Goal: Find specific page/section: Find specific page/section

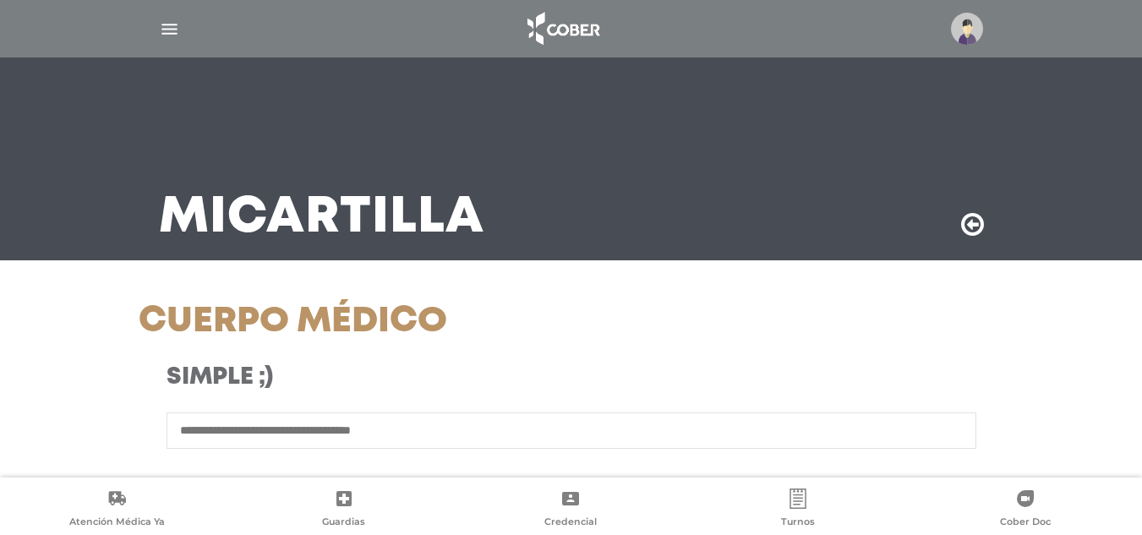
drag, startPoint x: 1135, startPoint y: 112, endPoint x: 1144, endPoint y: 180, distance: 68.2
click at [1141, 180] on html "Cober Touch - Desktop Mobile inicio Mi perfil datos personales" at bounding box center [571, 267] width 1142 height 535
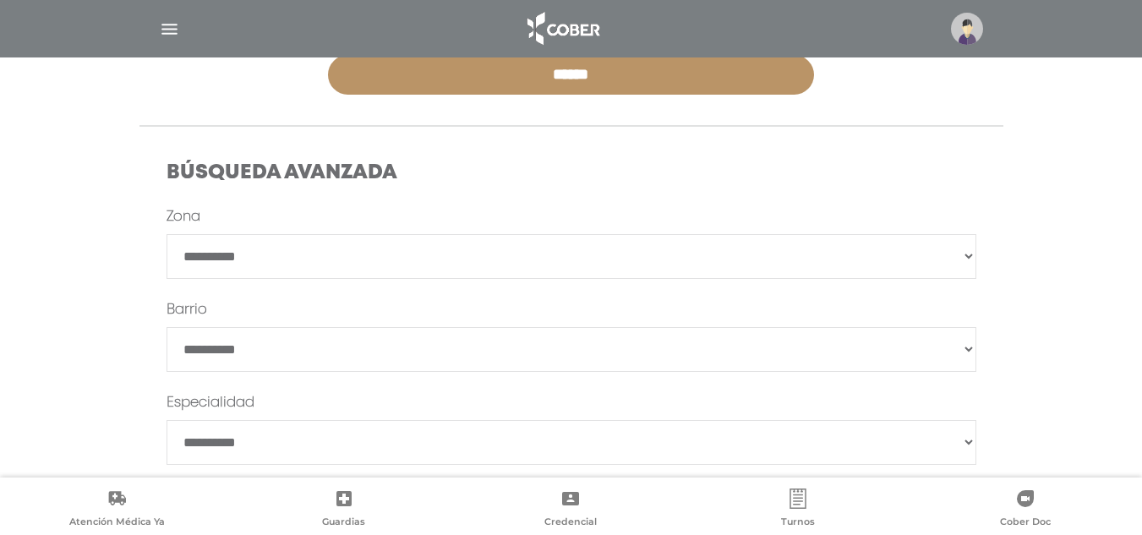
scroll to position [349, 0]
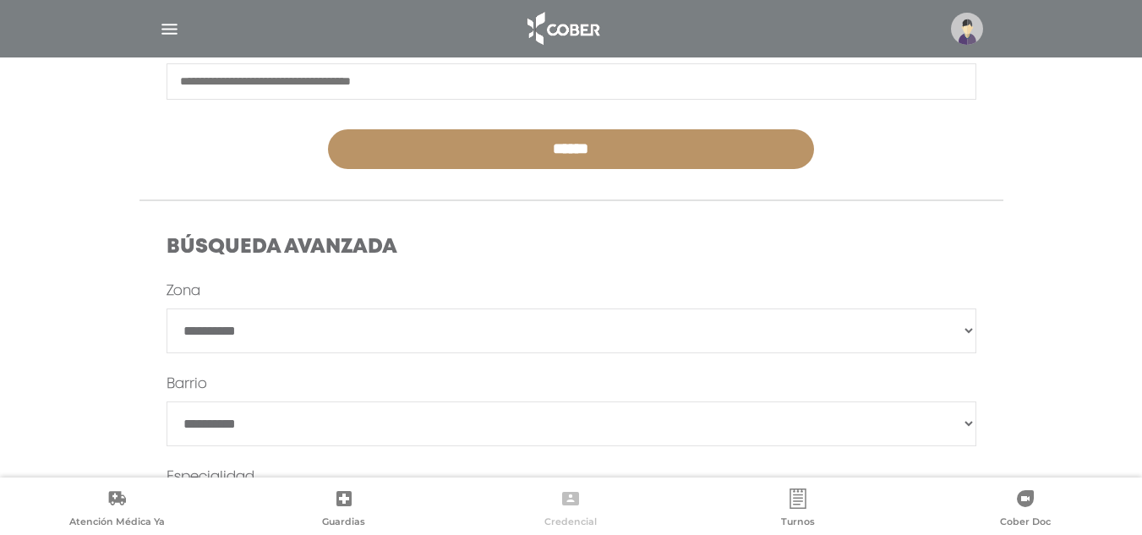
click at [585, 491] on link "Credencial" at bounding box center [570, 509] width 227 height 43
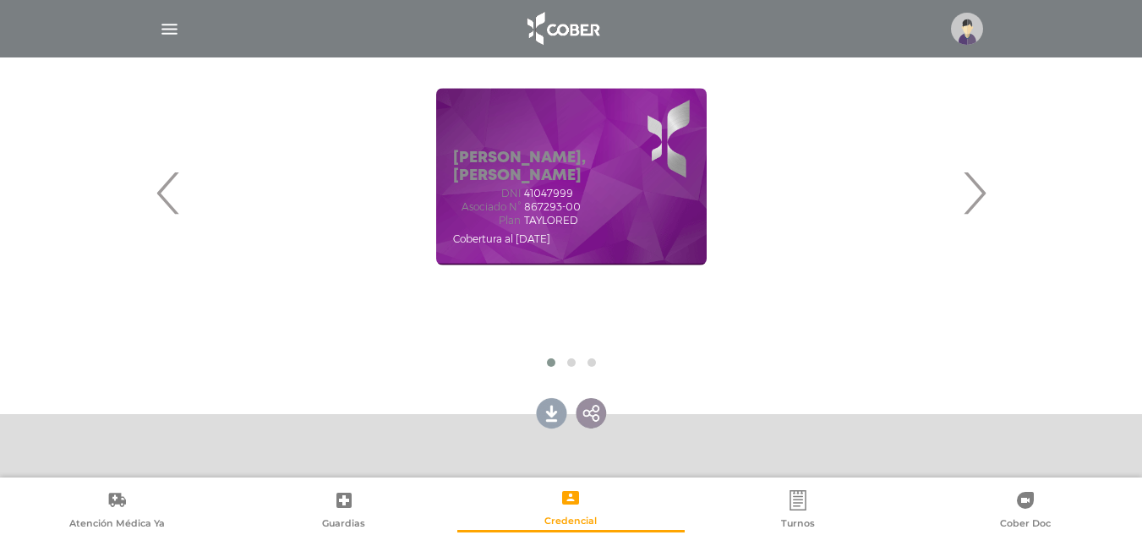
scroll to position [265, 0]
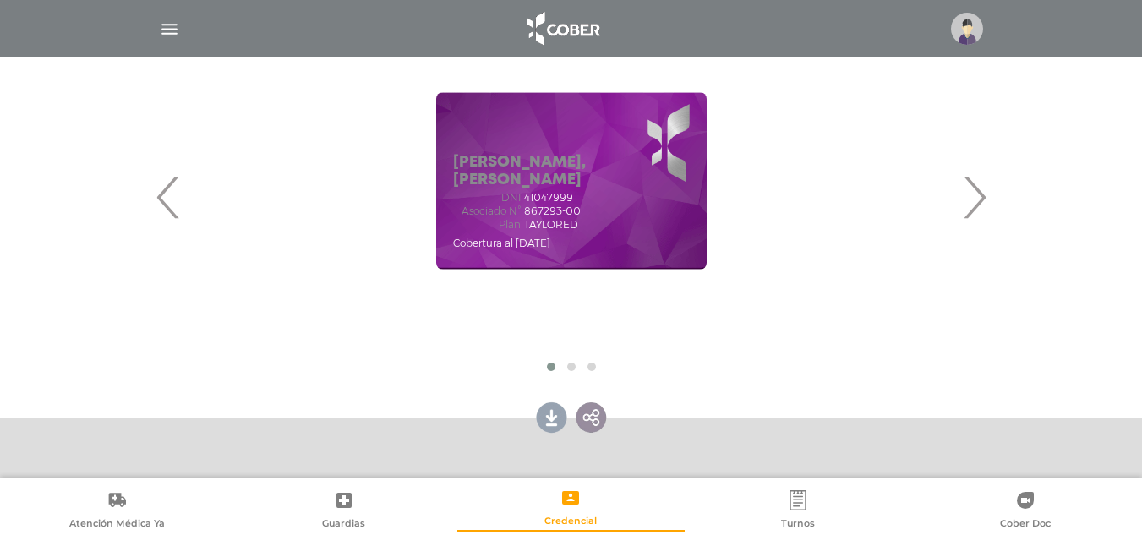
click at [979, 204] on span "›" at bounding box center [973, 196] width 33 height 91
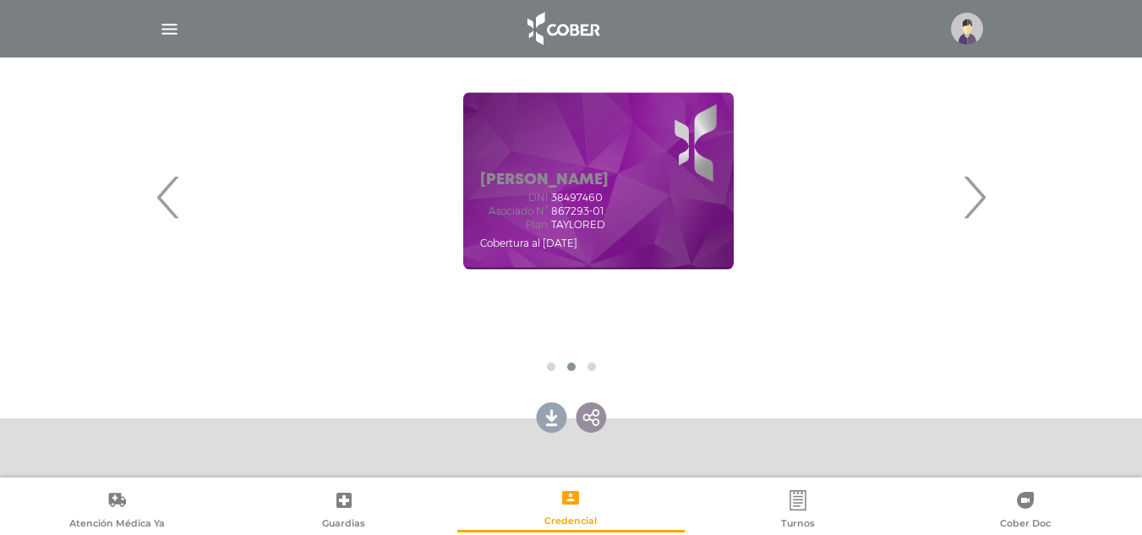
drag, startPoint x: 524, startPoint y: 207, endPoint x: 544, endPoint y: 202, distance: 20.9
click at [544, 202] on div "DNI 38497460 Asociado N° 867293-01 Plan TAYLORED" at bounding box center [544, 211] width 128 height 39
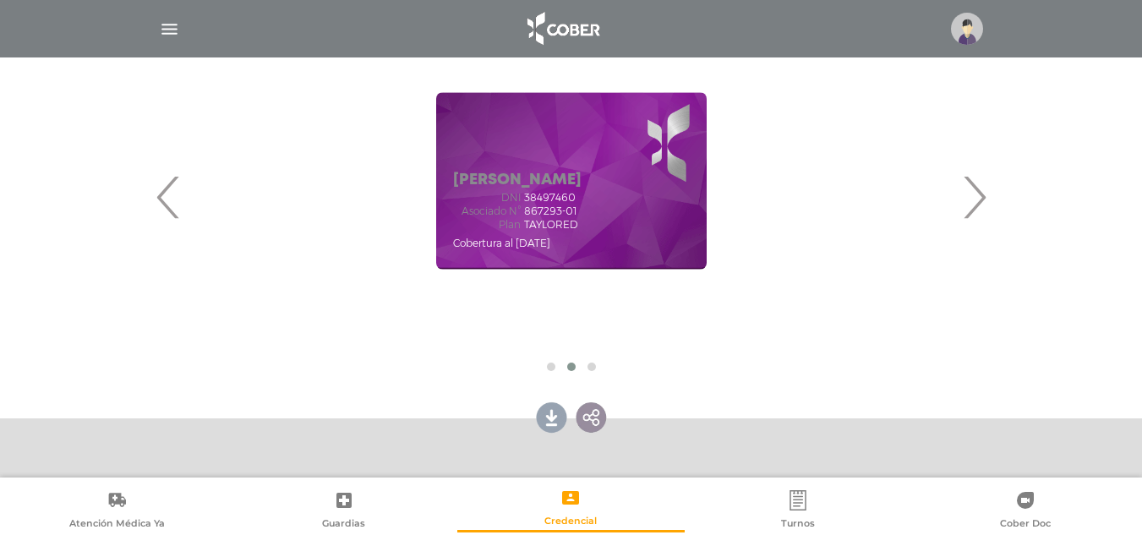
click at [969, 196] on span "›" at bounding box center [973, 196] width 33 height 91
